Goal: Task Accomplishment & Management: Manage account settings

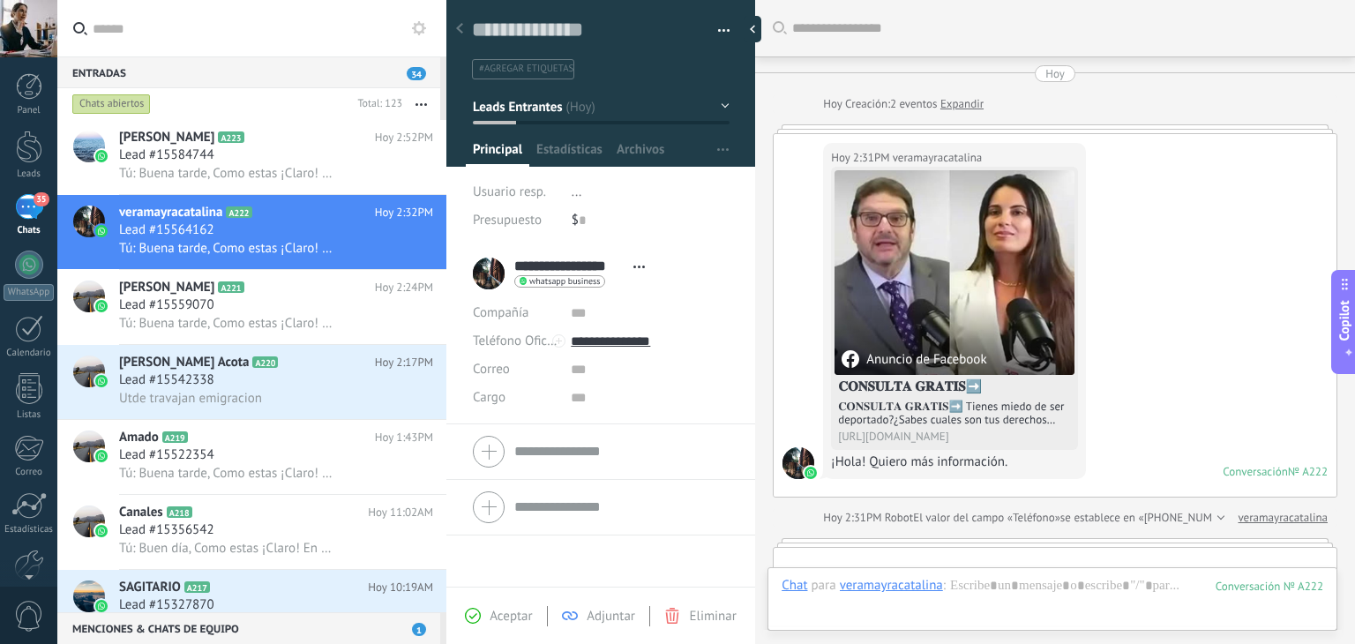
scroll to position [26, 0]
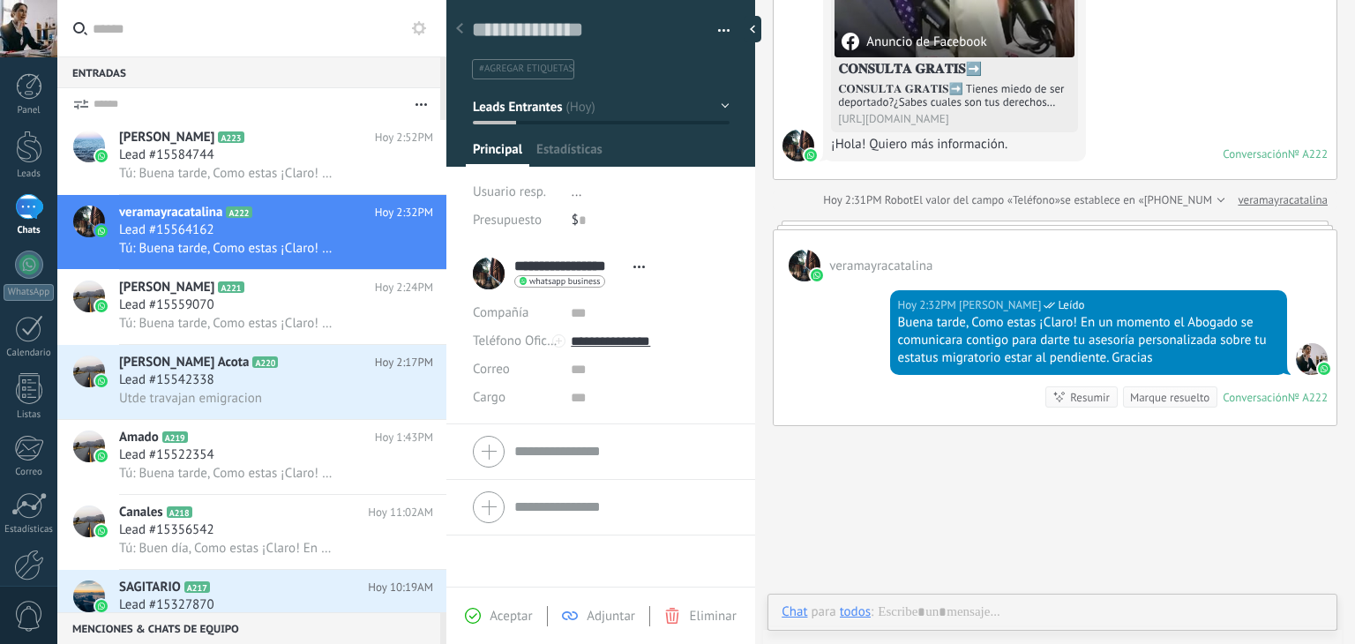
scroll to position [26, 0]
click at [213, 158] on span "Lead #15584744" at bounding box center [166, 155] width 95 height 18
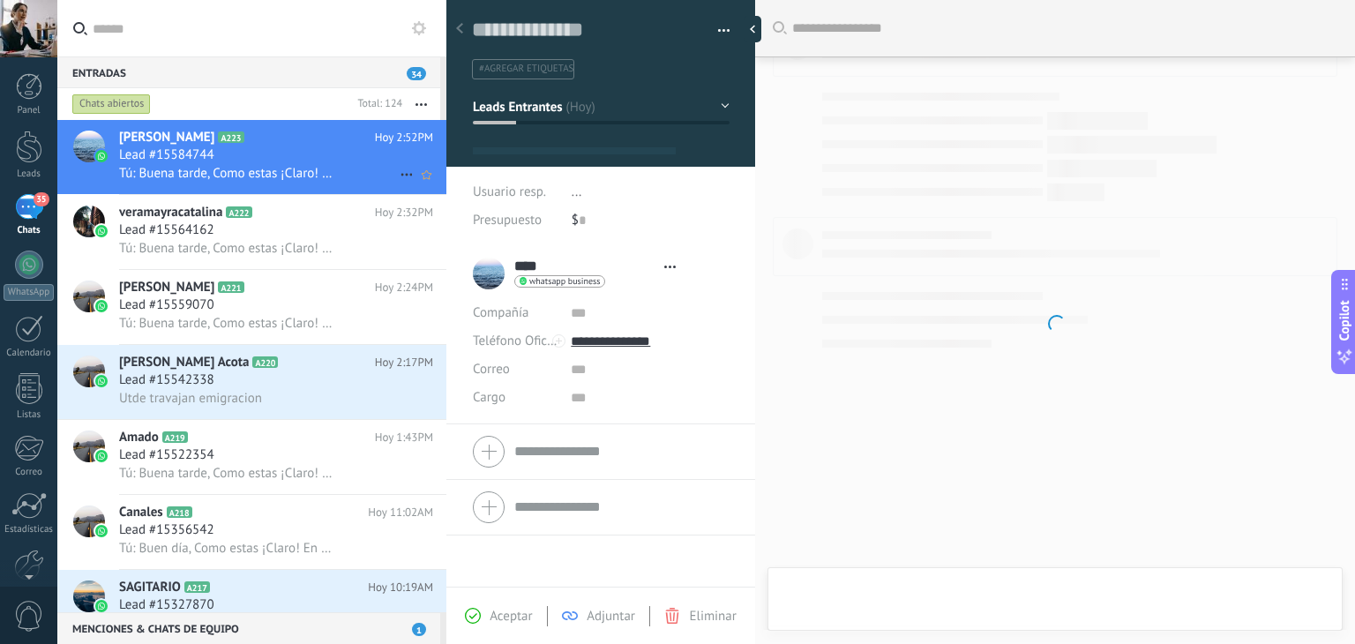
type textarea "**********"
